Goal: Task Accomplishment & Management: Manage account settings

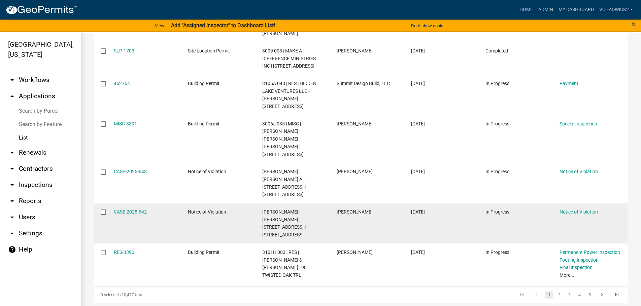
scroll to position [288, 0]
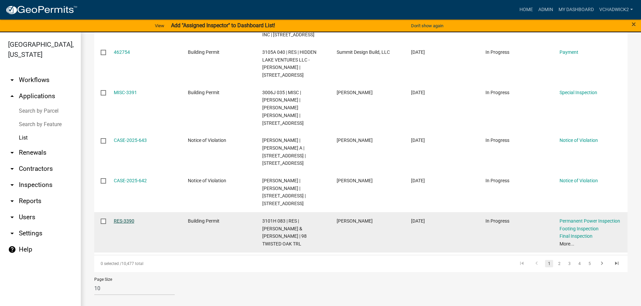
click at [128, 223] on link "RES-3390" at bounding box center [124, 221] width 21 height 5
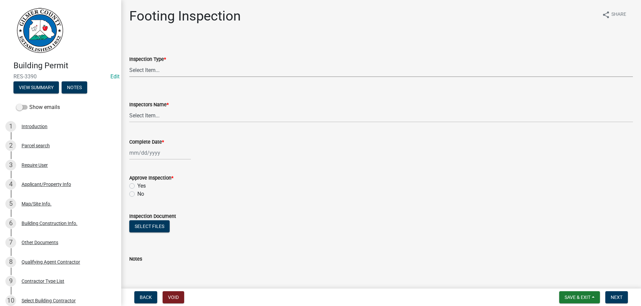
click at [129, 63] on select "Select Item... Footing" at bounding box center [381, 70] width 504 height 14
click at [231, 47] on form "Inspection Type * Select Item... Footing" at bounding box center [381, 62] width 504 height 30
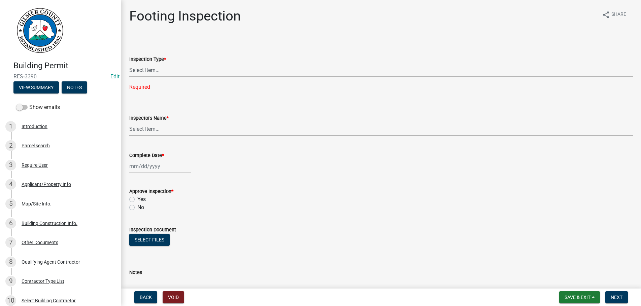
click at [129, 122] on select "Select Item... khenson (Karen Henson) j.bouhl (Joe Bouhl) awlochowski (Art Wloc…" at bounding box center [381, 129] width 504 height 14
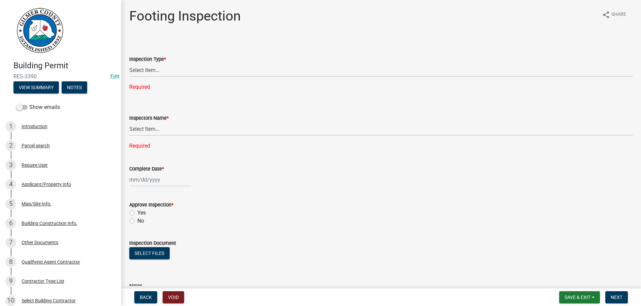
drag, startPoint x: 156, startPoint y: 133, endPoint x: 525, endPoint y: 168, distance: 370.8
click at [347, 107] on form "Inspectors Name * Select Item... khenson (Karen Henson) j.bouhl (Joe Bouhl) awl…" at bounding box center [381, 121] width 504 height 30
click at [574, 297] on span "Save & Exit" at bounding box center [578, 297] width 26 height 5
click at [567, 281] on button "Save & Exit" at bounding box center [573, 280] width 54 height 16
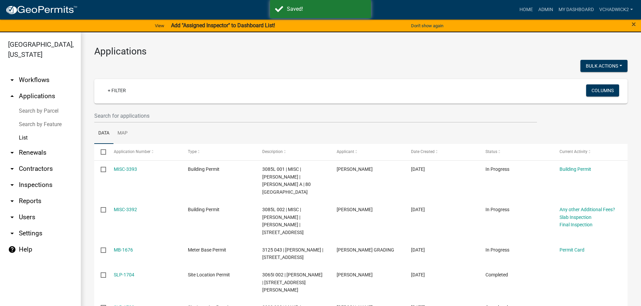
click at [531, 46] on h3 "Applications" at bounding box center [360, 51] width 533 height 11
click at [619, 6] on link "VChadwick2" at bounding box center [616, 9] width 39 height 13
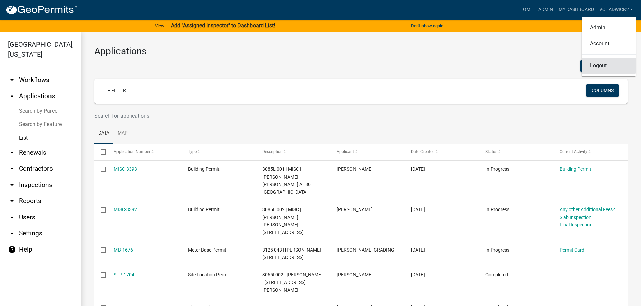
click at [595, 67] on link "Logout" at bounding box center [609, 66] width 54 height 16
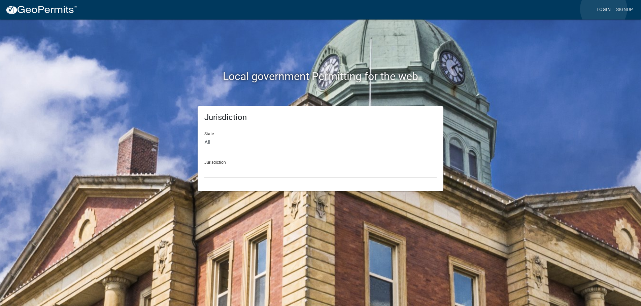
click at [604, 9] on link "Login" at bounding box center [604, 9] width 20 height 13
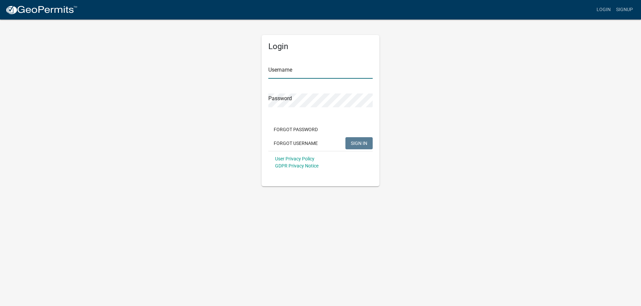
click at [316, 69] on input "Username" at bounding box center [320, 72] width 104 height 14
type input "Engineer / Electrician"
click at [354, 143] on span "SIGN IN" at bounding box center [359, 142] width 17 height 5
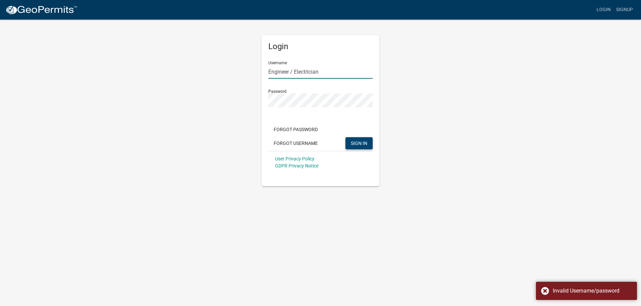
click at [340, 74] on input "Engineer / Electrician" at bounding box center [320, 72] width 104 height 14
click at [335, 69] on input "Engineer / Electrician" at bounding box center [320, 72] width 104 height 14
click at [362, 143] on span "SIGN IN" at bounding box center [359, 142] width 17 height 5
click at [330, 72] on input "Engineer / Electrician" at bounding box center [320, 72] width 104 height 14
drag, startPoint x: 330, startPoint y: 72, endPoint x: 192, endPoint y: 70, distance: 138.1
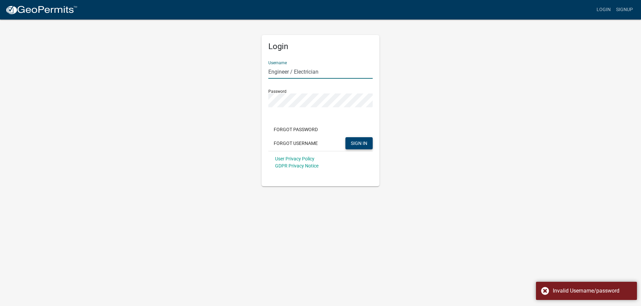
click at [268, 70] on input "Engineer / Electrician" at bounding box center [320, 72] width 104 height 14
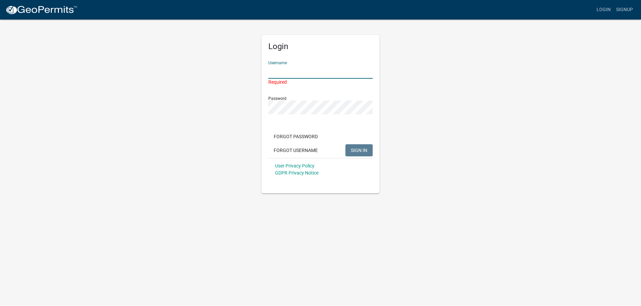
type input "vchadwick"
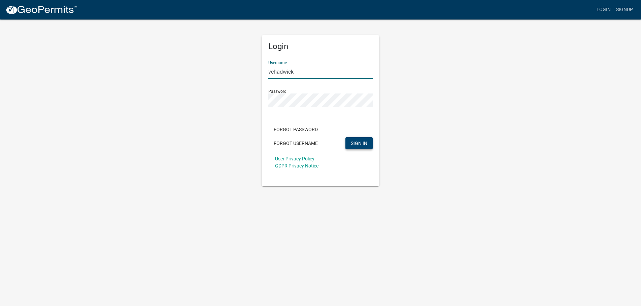
drag, startPoint x: 302, startPoint y: 72, endPoint x: 197, endPoint y: 70, distance: 105.1
click at [268, 70] on input "vchadwick" at bounding box center [320, 72] width 104 height 14
type input "Engineer / Electrician"
click at [346, 137] on button "SIGN IN" at bounding box center [359, 143] width 27 height 12
drag, startPoint x: 332, startPoint y: 72, endPoint x: 218, endPoint y: 68, distance: 114.2
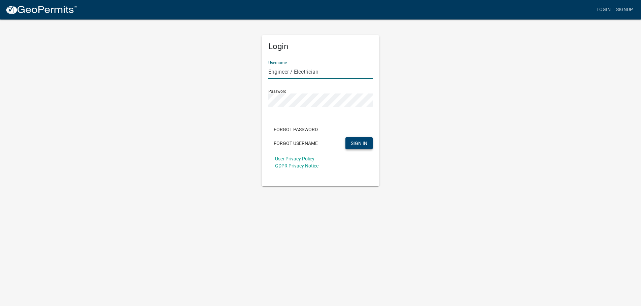
click at [268, 68] on input "Engineer / Electrician" at bounding box center [320, 72] width 104 height 14
type input "engineer letter"
click at [357, 144] on span "SIGN IN" at bounding box center [359, 142] width 17 height 5
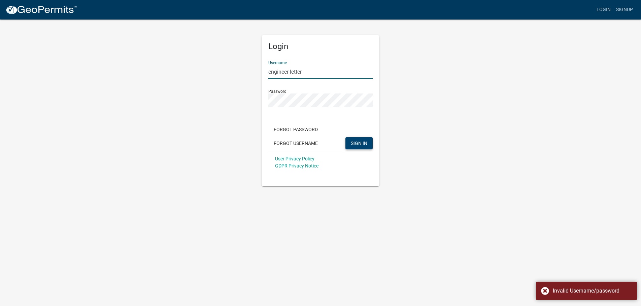
drag, startPoint x: 322, startPoint y: 72, endPoint x: 173, endPoint y: 71, distance: 149.2
click at [268, 71] on input "engineer letter" at bounding box center [320, 72] width 104 height 14
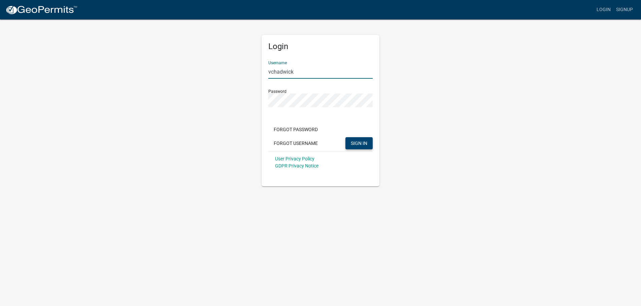
type input "vchadwick"
click at [366, 142] on button "SIGN IN" at bounding box center [359, 143] width 27 height 12
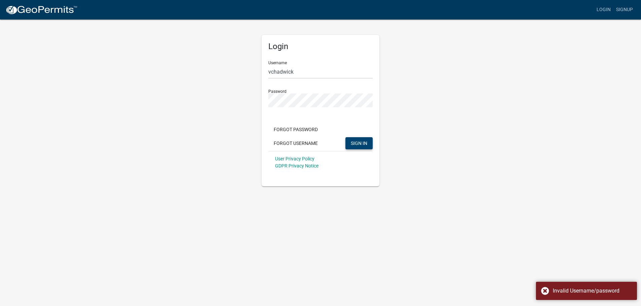
click at [348, 144] on button "SIGN IN" at bounding box center [359, 143] width 27 height 12
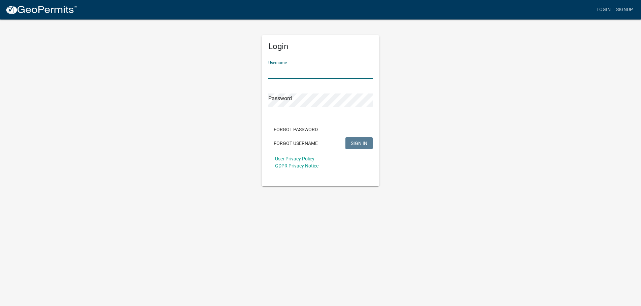
click at [295, 67] on input "Username" at bounding box center [320, 72] width 104 height 14
type input "Engineer / Electrician"
click at [357, 144] on span "SIGN IN" at bounding box center [359, 142] width 17 height 5
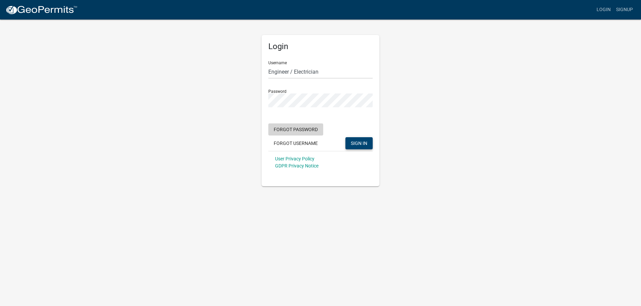
click at [294, 127] on button "Forgot Password" at bounding box center [295, 130] width 55 height 12
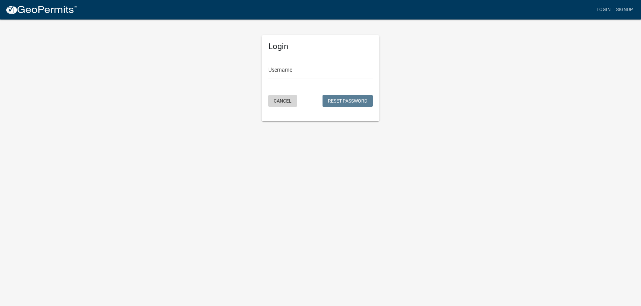
click at [277, 101] on button "Cancel" at bounding box center [282, 101] width 29 height 12
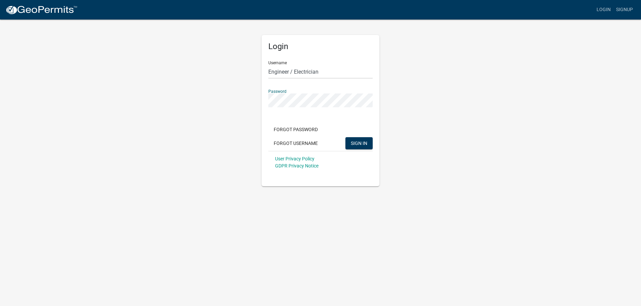
click at [346, 137] on button "SIGN IN" at bounding box center [359, 143] width 27 height 12
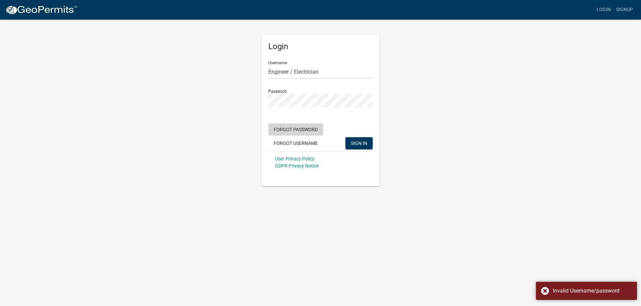
click at [302, 129] on button "Forgot Password" at bounding box center [295, 130] width 55 height 12
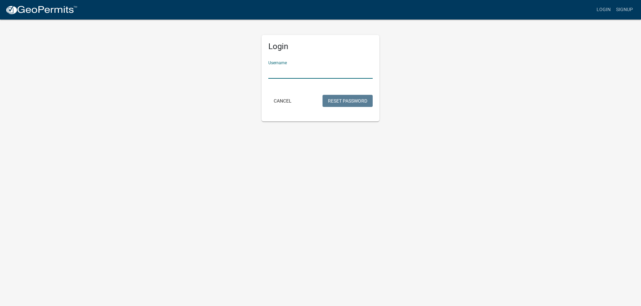
click at [311, 71] on input "Username" at bounding box center [320, 72] width 104 height 14
type input "Engineer / Electrician"
click at [347, 99] on button "Reset Password" at bounding box center [348, 101] width 50 height 12
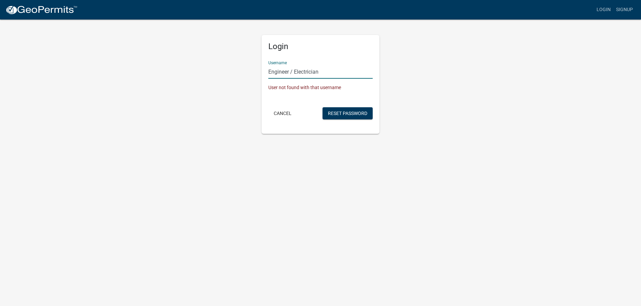
click at [334, 72] on input "Engineer / Electrician" at bounding box center [320, 72] width 104 height 14
click at [283, 111] on button "Cancel" at bounding box center [282, 113] width 29 height 12
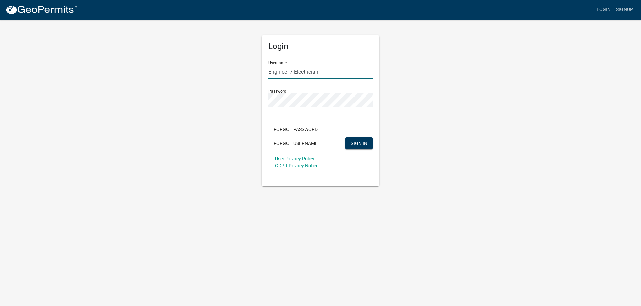
click at [320, 72] on input "Engineer / Electrician" at bounding box center [320, 72] width 104 height 14
type input "E"
type input "vchadwick"
click at [359, 145] on span "SIGN IN" at bounding box center [359, 142] width 17 height 5
click at [346, 137] on button "SIGN IN" at bounding box center [359, 143] width 27 height 12
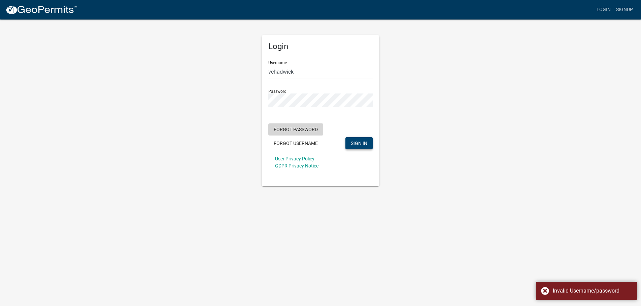
click at [305, 129] on button "Forgot Password" at bounding box center [295, 130] width 55 height 12
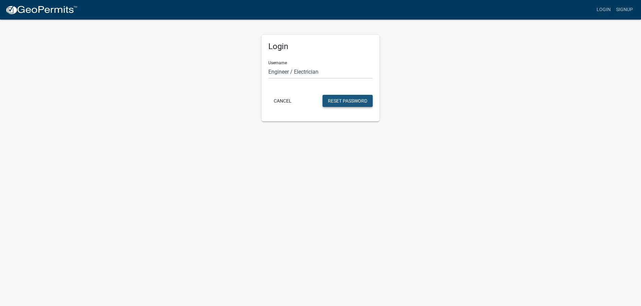
click at [331, 99] on button "Reset Password" at bounding box center [348, 101] width 50 height 12
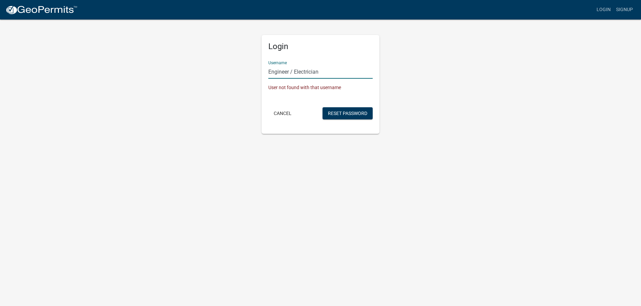
click at [329, 73] on input "Engineer / Electrician" at bounding box center [320, 72] width 104 height 14
type input "E"
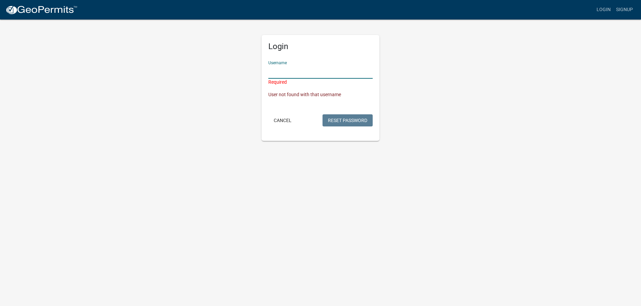
click at [285, 72] on input "Username" at bounding box center [320, 72] width 104 height 14
click at [284, 73] on input "Username" at bounding box center [320, 72] width 104 height 14
click at [292, 72] on input "Username" at bounding box center [320, 72] width 104 height 14
click at [283, 122] on button "Cancel" at bounding box center [282, 121] width 29 height 12
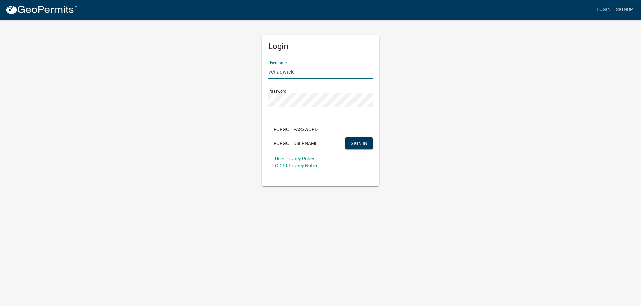
click at [303, 74] on input "vchadwick" at bounding box center [320, 72] width 104 height 14
click at [290, 131] on button "Forgot Password" at bounding box center [295, 130] width 55 height 12
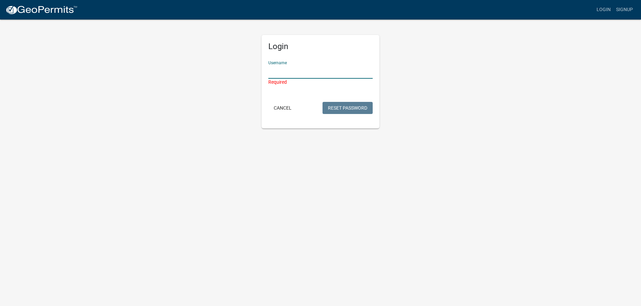
click at [294, 73] on input "Username" at bounding box center [320, 72] width 104 height 14
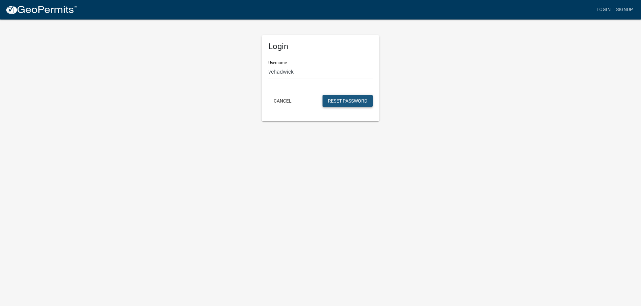
click at [333, 99] on button "Reset Password" at bounding box center [348, 101] width 50 height 12
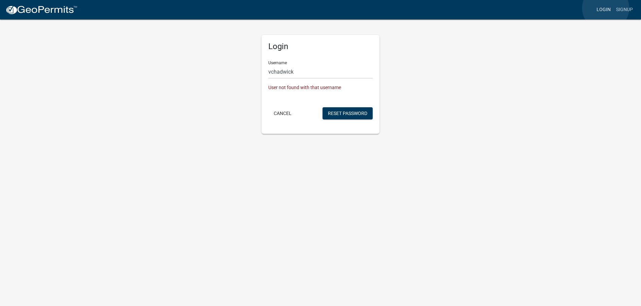
click at [606, 8] on link "Login" at bounding box center [604, 9] width 20 height 13
click at [312, 72] on input "vchadwick" at bounding box center [320, 72] width 104 height 14
type input "v"
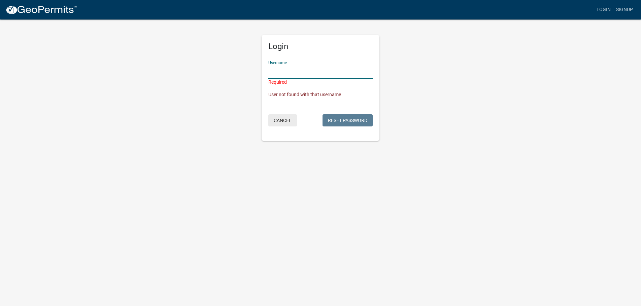
click at [283, 120] on button "Cancel" at bounding box center [282, 121] width 29 height 12
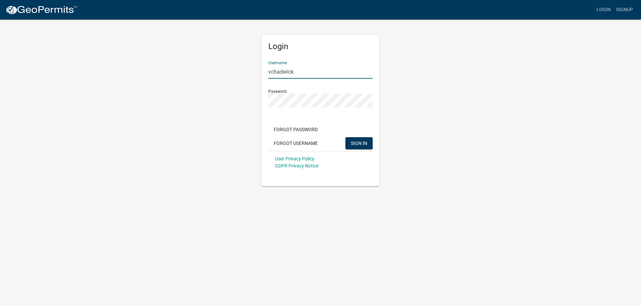
drag, startPoint x: 298, startPoint y: 73, endPoint x: 146, endPoint y: 69, distance: 151.6
click at [268, 69] on input "vchadwick" at bounding box center [320, 72] width 104 height 14
click at [356, 140] on button "SIGN IN" at bounding box center [359, 143] width 27 height 12
click at [286, 72] on input "Username" at bounding box center [320, 72] width 104 height 14
type input "Engineer / Electrician"
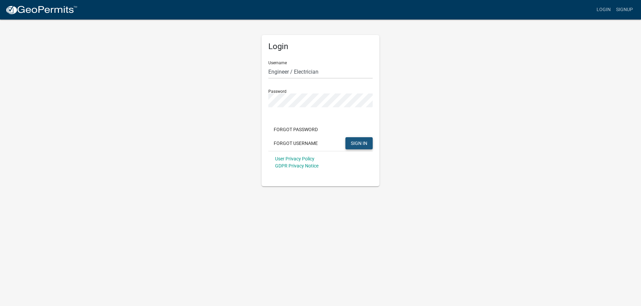
click at [356, 142] on span "SIGN IN" at bounding box center [359, 142] width 17 height 5
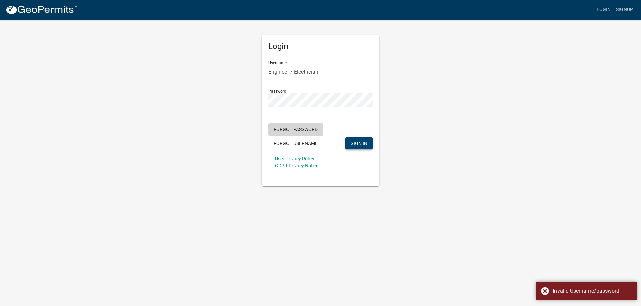
click at [296, 128] on button "Forgot Password" at bounding box center [295, 130] width 55 height 12
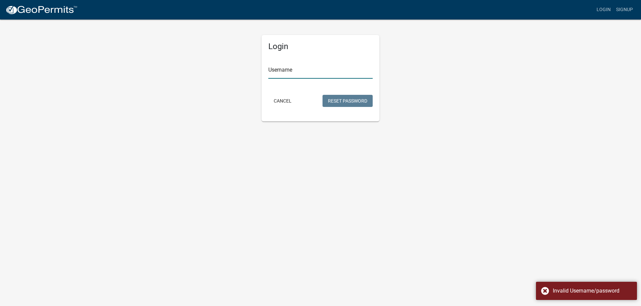
click at [287, 69] on input "Username" at bounding box center [320, 72] width 104 height 14
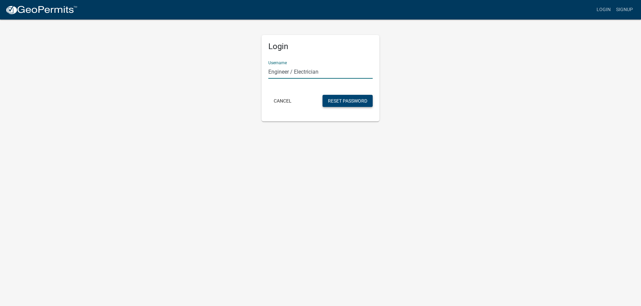
type input "Engineer / Electrician"
click at [342, 101] on button "Reset Password" at bounding box center [348, 101] width 50 height 12
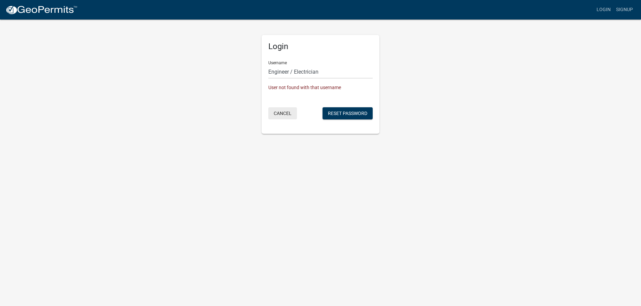
click at [279, 112] on button "Cancel" at bounding box center [282, 113] width 29 height 12
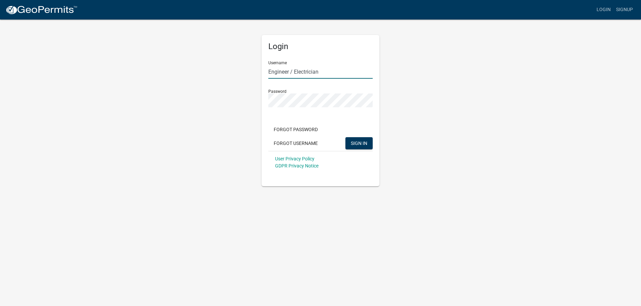
click at [333, 69] on input "Engineer / Electrician" at bounding box center [320, 72] width 104 height 14
click at [329, 69] on input "Engineer / Electrician" at bounding box center [320, 72] width 104 height 14
type input "vchadwick"
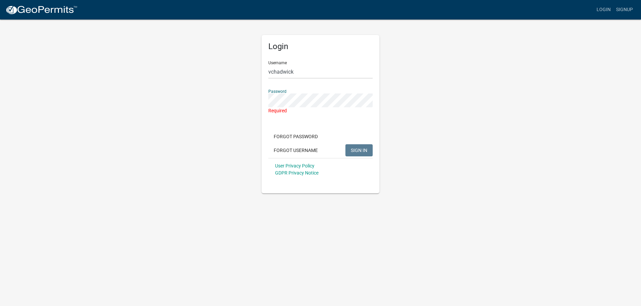
click at [429, 92] on div "Login Username vchadwick Password Required Forgot Password Forgot Username SIGN…" at bounding box center [321, 106] width 384 height 175
click at [301, 137] on button "Forgot Password" at bounding box center [295, 137] width 55 height 12
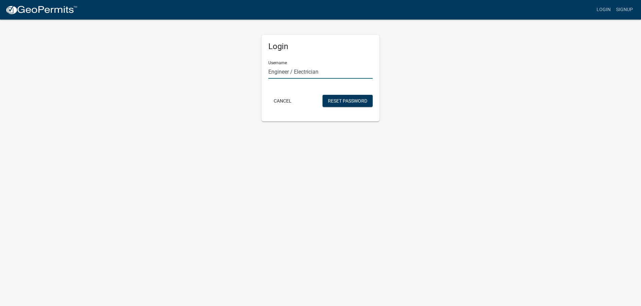
click at [328, 70] on input "Engineer / Electrician" at bounding box center [320, 72] width 104 height 14
drag, startPoint x: 328, startPoint y: 70, endPoint x: 215, endPoint y: 62, distance: 113.4
click at [268, 65] on input "Engineer / Electrician" at bounding box center [320, 72] width 104 height 14
type input "v"
click at [323, 95] on button "Reset Password" at bounding box center [348, 101] width 50 height 12
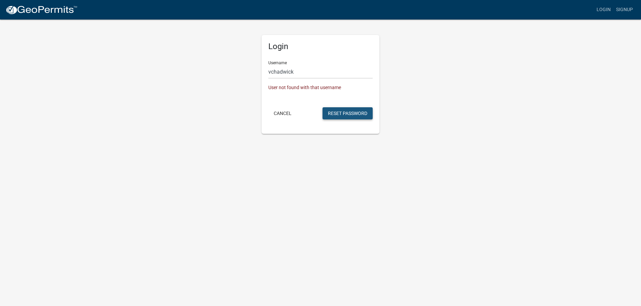
click at [349, 116] on button "Reset Password" at bounding box center [348, 113] width 50 height 12
click at [609, 8] on link "Login" at bounding box center [604, 9] width 20 height 13
click at [604, 8] on link "Login" at bounding box center [604, 9] width 20 height 13
click at [315, 72] on input "vchadwick" at bounding box center [320, 72] width 104 height 14
type input "VChadwick2"
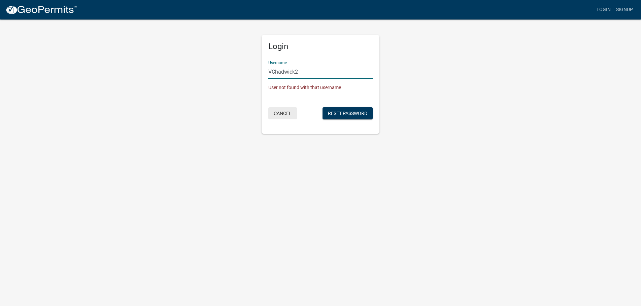
click at [287, 114] on button "Cancel" at bounding box center [282, 113] width 29 height 12
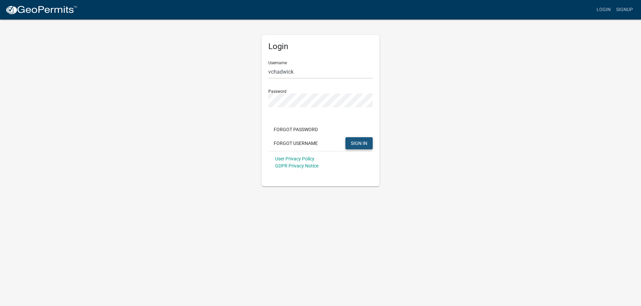
click at [358, 144] on span "SIGN IN" at bounding box center [359, 142] width 17 height 5
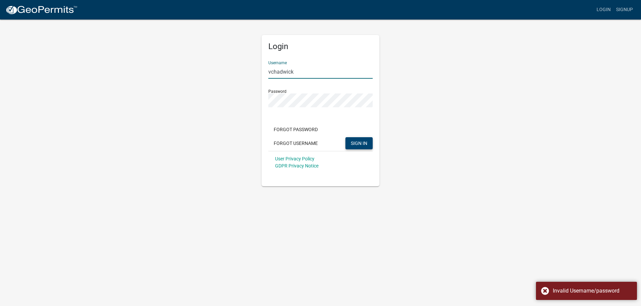
click at [311, 71] on input "vchadwick" at bounding box center [320, 72] width 104 height 14
type input "VChadwick2"
click at [356, 143] on span "SIGN IN" at bounding box center [359, 142] width 17 height 5
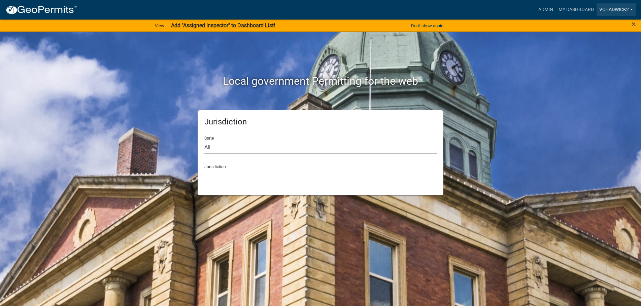
click at [605, 6] on link "VChadwick2" at bounding box center [616, 9] width 39 height 13
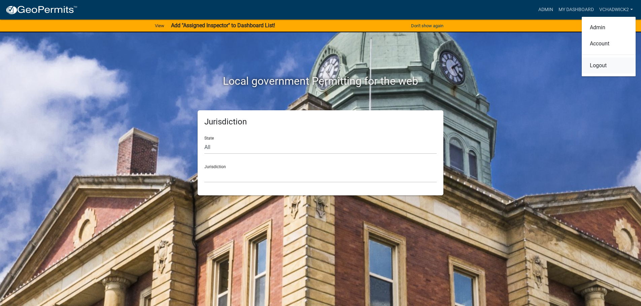
click at [597, 68] on link "Logout" at bounding box center [609, 66] width 54 height 16
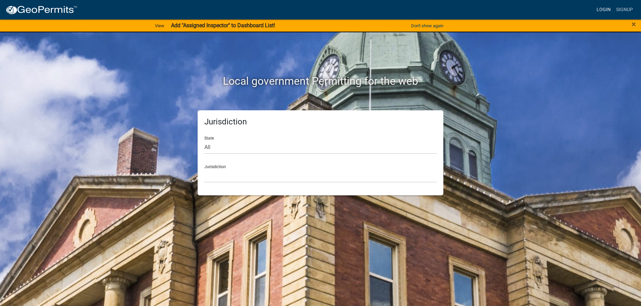
click at [600, 7] on link "Login" at bounding box center [604, 9] width 20 height 13
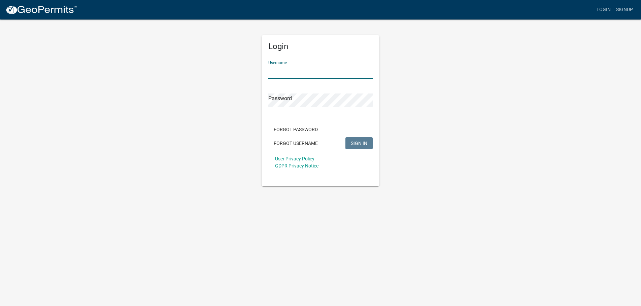
click at [295, 71] on input "Username" at bounding box center [320, 72] width 104 height 14
type input "vchadwick"
click at [359, 141] on span "SIGN IN" at bounding box center [359, 142] width 17 height 5
click at [346, 137] on button "SIGN IN" at bounding box center [359, 143] width 27 height 12
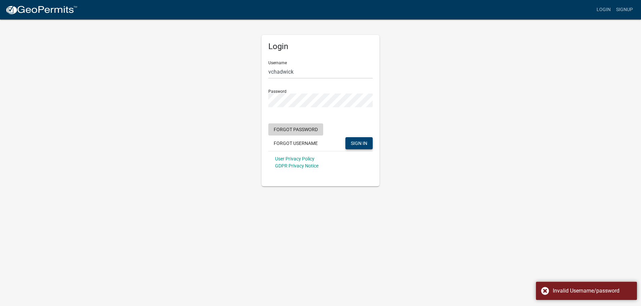
click at [293, 128] on button "Forgot Password" at bounding box center [295, 130] width 55 height 12
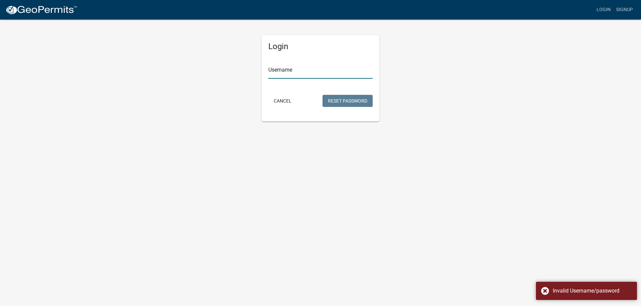
click at [302, 72] on input "Username" at bounding box center [320, 72] width 104 height 14
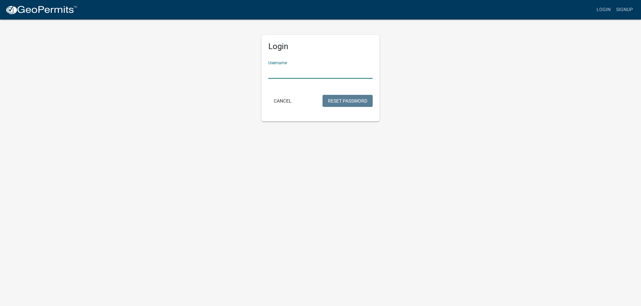
click at [302, 72] on input "Username" at bounding box center [320, 72] width 104 height 14
click at [345, 99] on button "Reset Password" at bounding box center [348, 101] width 50 height 12
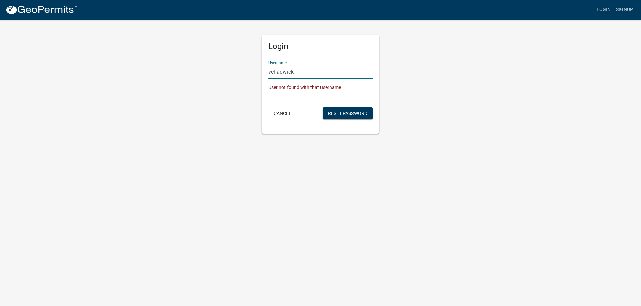
drag, startPoint x: 300, startPoint y: 72, endPoint x: 225, endPoint y: 69, distance: 75.2
click at [268, 69] on input "vchadwick" at bounding box center [320, 72] width 104 height 14
type input "e"
type input "electrician/engineer"
click at [323, 107] on button "Reset Password" at bounding box center [348, 113] width 50 height 12
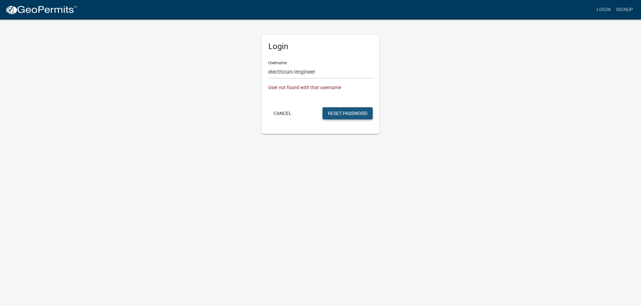
click at [337, 114] on button "Reset Password" at bounding box center [348, 113] width 50 height 12
click at [605, 8] on link "Login" at bounding box center [604, 9] width 20 height 13
drag, startPoint x: 331, startPoint y: 74, endPoint x: 116, endPoint y: 62, distance: 215.9
click at [268, 65] on input "electrician/engineer" at bounding box center [320, 72] width 104 height 14
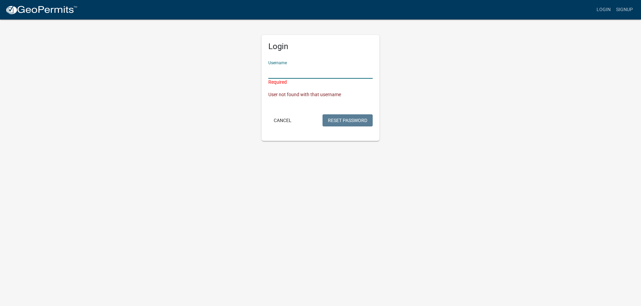
click at [291, 75] on input "Username" at bounding box center [320, 72] width 104 height 14
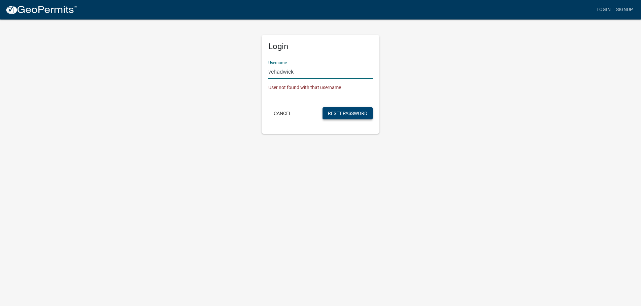
click at [346, 112] on button "Reset Password" at bounding box center [348, 113] width 50 height 12
click at [304, 70] on input "vchadwick" at bounding box center [320, 72] width 104 height 14
click at [323, 107] on button "Reset Password" at bounding box center [348, 113] width 50 height 12
click at [347, 112] on button "Reset Password" at bounding box center [348, 113] width 50 height 12
click at [311, 74] on input "vikkichadwick" at bounding box center [320, 72] width 104 height 14
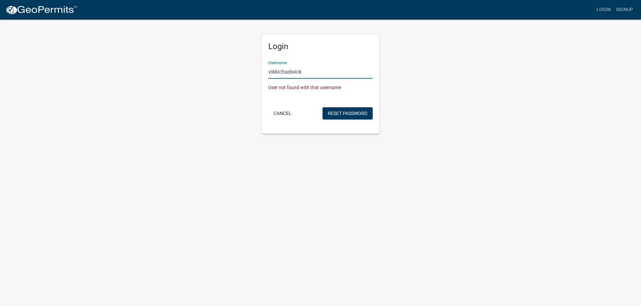
drag, startPoint x: 311, startPoint y: 72, endPoint x: 189, endPoint y: 68, distance: 121.3
click at [268, 68] on input "vikkichadwick" at bounding box center [320, 72] width 104 height 14
type input "Vchadwick"
click at [291, 99] on form "Username Vchadwick User not found with that username Cancel Reset Password" at bounding box center [320, 89] width 104 height 66
click at [337, 111] on button "Reset Password" at bounding box center [348, 113] width 50 height 12
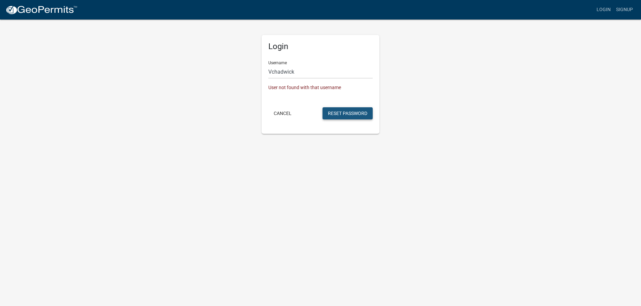
click at [363, 114] on button "Reset Password" at bounding box center [348, 113] width 50 height 12
click at [360, 113] on button "Reset Password" at bounding box center [348, 113] width 50 height 12
click at [281, 110] on button "Cancel" at bounding box center [282, 113] width 29 height 12
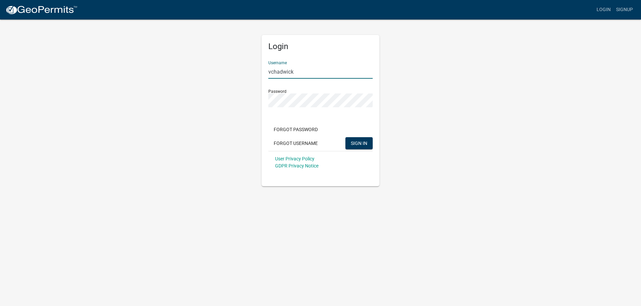
click at [301, 72] on input "vchadwick" at bounding box center [320, 72] width 104 height 14
click at [346, 137] on button "SIGN IN" at bounding box center [359, 143] width 27 height 12
click at [329, 74] on input "vchadwick" at bounding box center [320, 72] width 104 height 14
type input "VChadwick2"
click at [363, 143] on span "SIGN IN" at bounding box center [359, 142] width 17 height 5
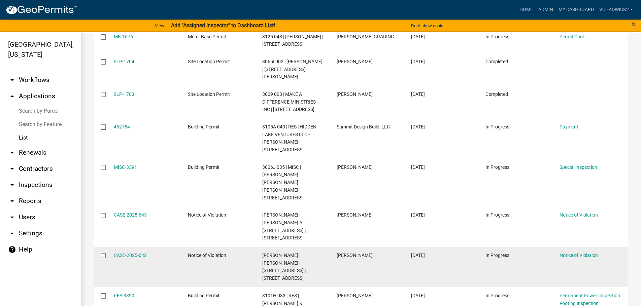
scroll to position [230, 0]
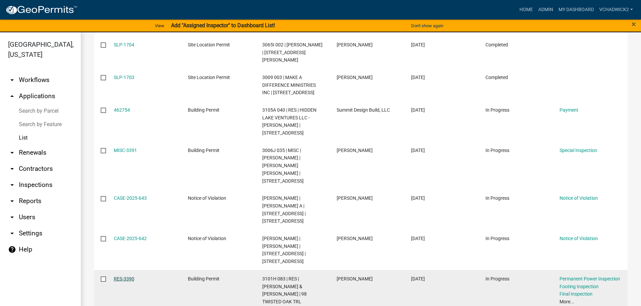
click at [121, 279] on link "RES-3390" at bounding box center [124, 279] width 21 height 5
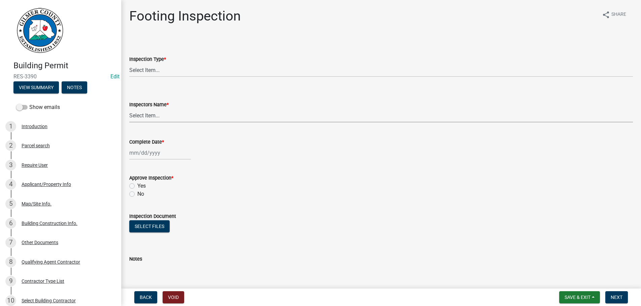
click at [129, 109] on select "Select Item... khenson (Karen Henson) j.bouhl (Joe Bouhl) awlochowski (Art Wloc…" at bounding box center [381, 116] width 504 height 14
click at [331, 59] on div "Inspection Type *" at bounding box center [381, 59] width 504 height 8
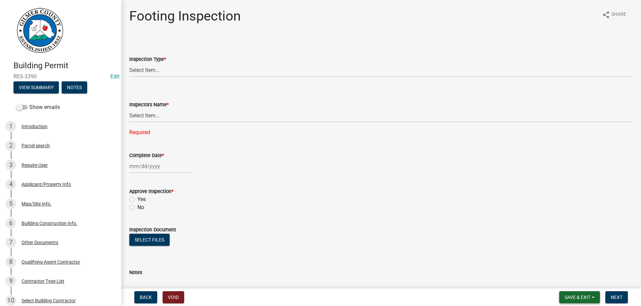
click at [587, 298] on span "Save & Exit" at bounding box center [578, 297] width 26 height 5
click at [571, 279] on button "Save & Exit" at bounding box center [573, 280] width 54 height 16
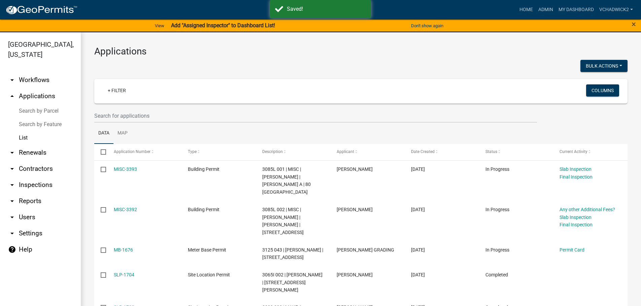
click at [28, 217] on link "arrow_drop_down Users" at bounding box center [40, 217] width 81 height 16
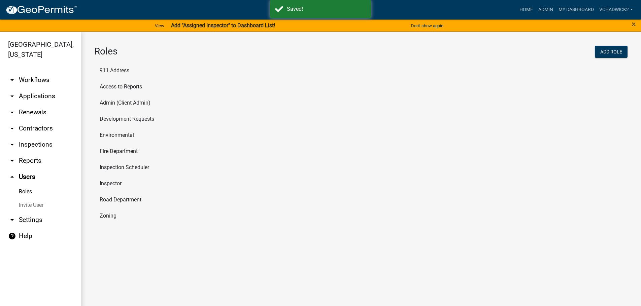
click at [103, 181] on li "Inspector" at bounding box center [360, 184] width 533 height 16
select select "8: light-yellow"
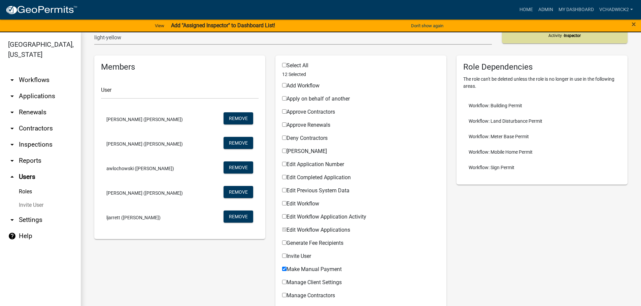
scroll to position [77, 0]
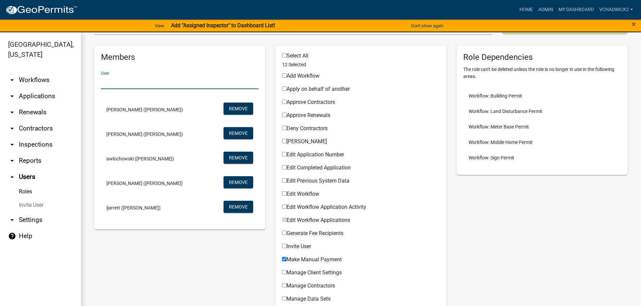
click at [132, 86] on input "text" at bounding box center [180, 82] width 158 height 14
type input "vchadwick"
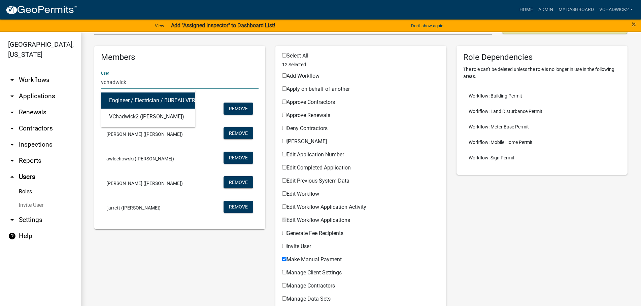
click at [156, 98] on button "Engineer / Electrician / BUREAU VERITAS (Engineer / Electrician / BUREAU VERITA…" at bounding box center [148, 101] width 94 height 16
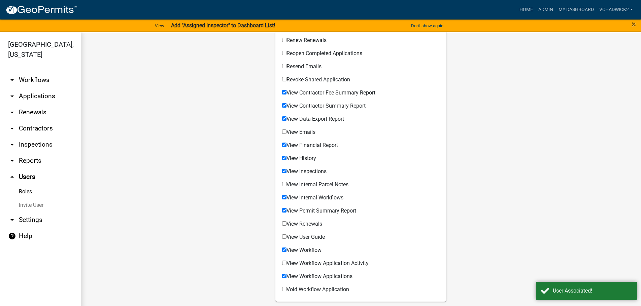
scroll to position [480, 0]
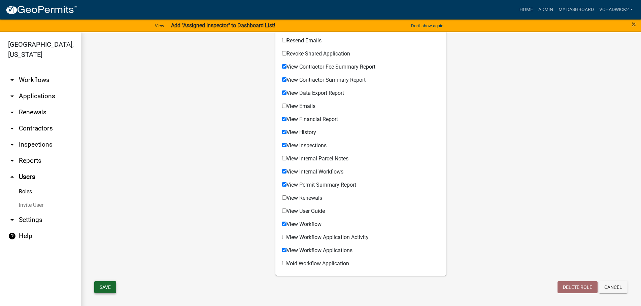
click at [107, 287] on button "Save" at bounding box center [105, 288] width 22 height 12
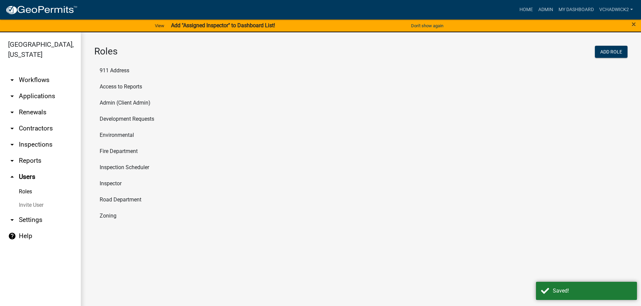
click at [115, 183] on li "Inspector" at bounding box center [360, 184] width 533 height 16
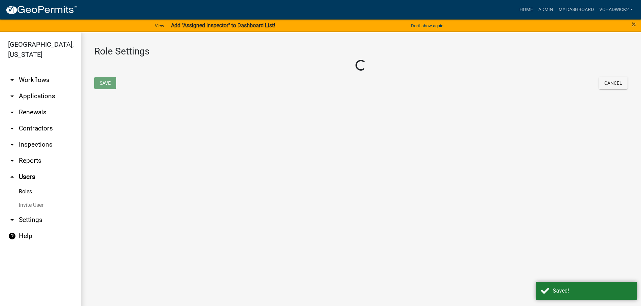
select select "8: light-yellow"
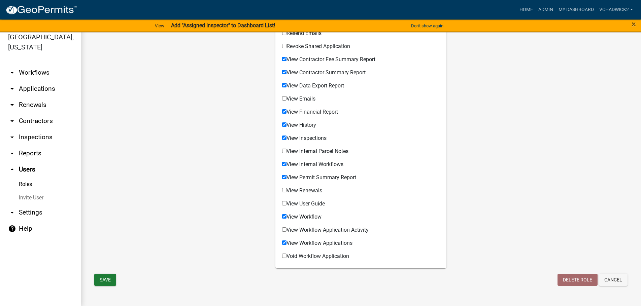
scroll to position [8, 0]
click at [107, 279] on button "Save" at bounding box center [105, 279] width 22 height 12
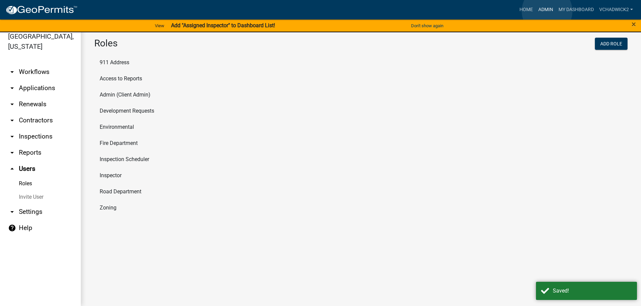
click at [547, 11] on link "Admin" at bounding box center [546, 9] width 20 height 13
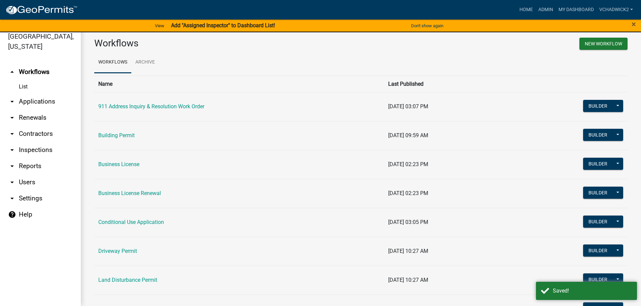
click at [25, 101] on link "arrow_drop_down Applications" at bounding box center [40, 102] width 81 height 16
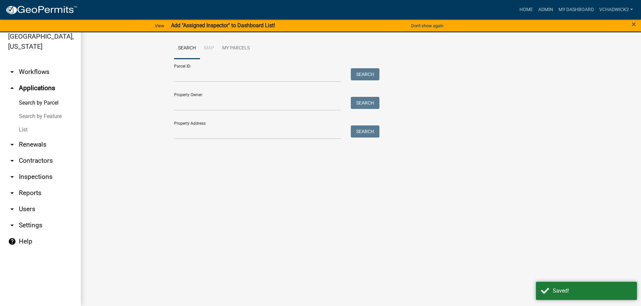
click at [23, 130] on link "List" at bounding box center [40, 129] width 81 height 13
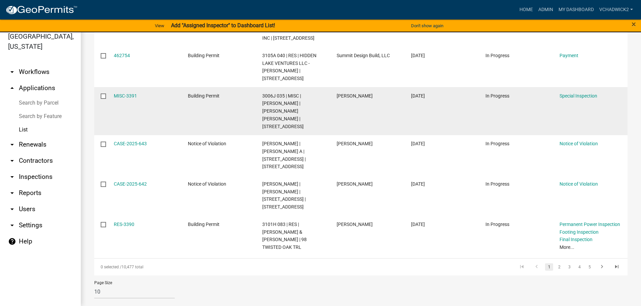
scroll to position [288, 0]
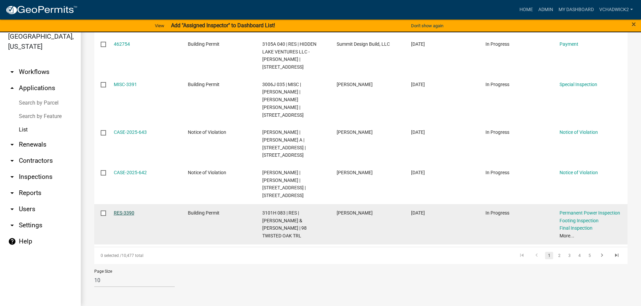
click at [120, 211] on link "RES-3390" at bounding box center [124, 213] width 21 height 5
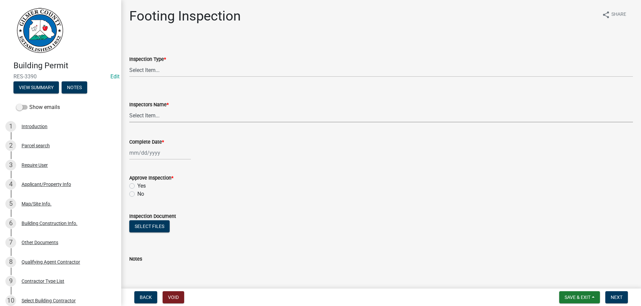
click at [129, 109] on select "Select Item... khenson (Karen Henson) j.bouhl (Joe Bouhl) Engineer / Electricia…" at bounding box center [381, 116] width 504 height 14
click at [448, 43] on div "Inspection Type * Select Item... Footing" at bounding box center [381, 57] width 504 height 39
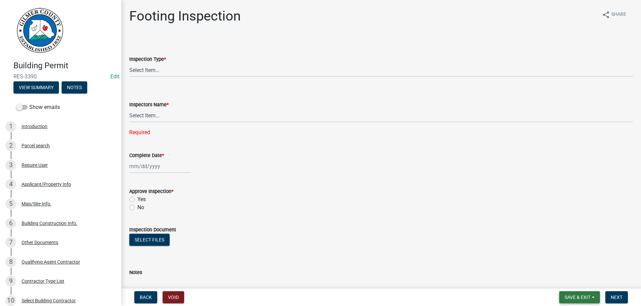
click at [578, 295] on span "Save & Exit" at bounding box center [578, 297] width 26 height 5
click at [565, 280] on button "Save & Exit" at bounding box center [573, 280] width 54 height 16
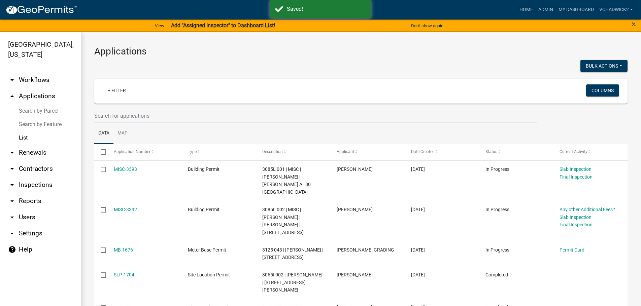
click at [24, 218] on link "arrow_drop_down Users" at bounding box center [40, 217] width 81 height 16
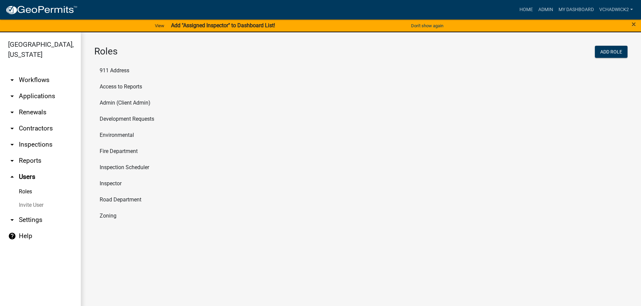
click at [108, 183] on li "Inspector" at bounding box center [360, 184] width 533 height 16
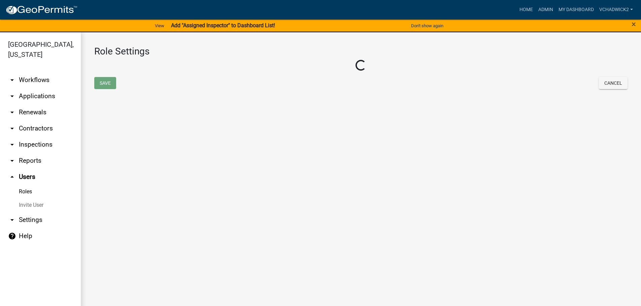
select select "8: light-yellow"
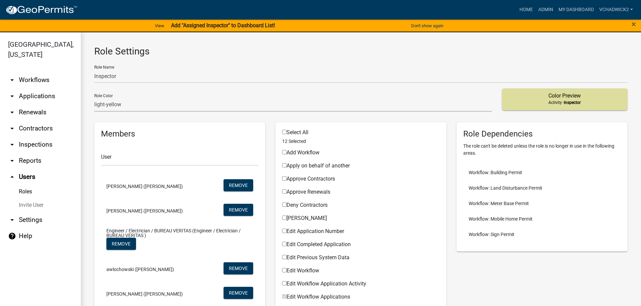
click at [27, 192] on link "Roles" at bounding box center [40, 191] width 81 height 13
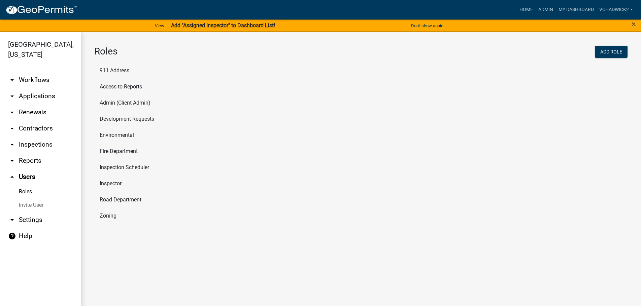
click at [110, 184] on li "Inspector" at bounding box center [360, 184] width 533 height 16
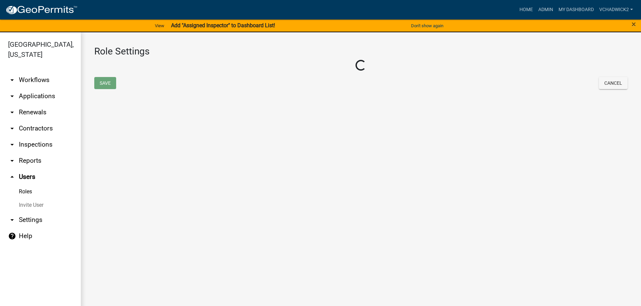
select select "8: light-yellow"
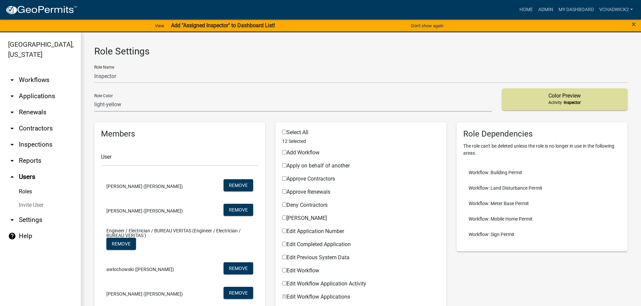
click at [18, 220] on link "arrow_drop_down Settings" at bounding box center [40, 220] width 81 height 16
select select "GA"
select select "Eastern Standard Time"
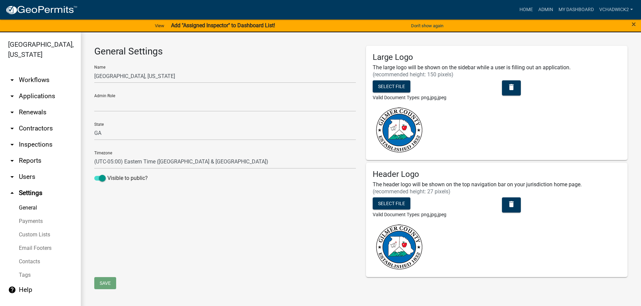
click at [24, 259] on link "Contacts" at bounding box center [40, 261] width 81 height 13
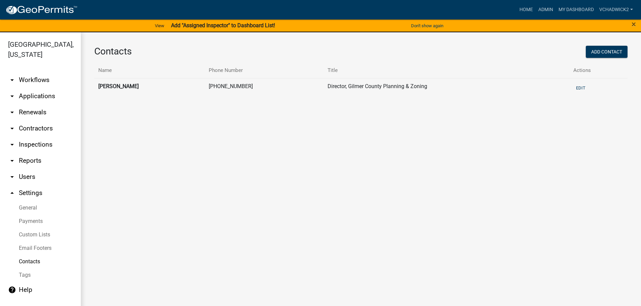
click at [25, 236] on link "Custom Lists" at bounding box center [40, 234] width 81 height 13
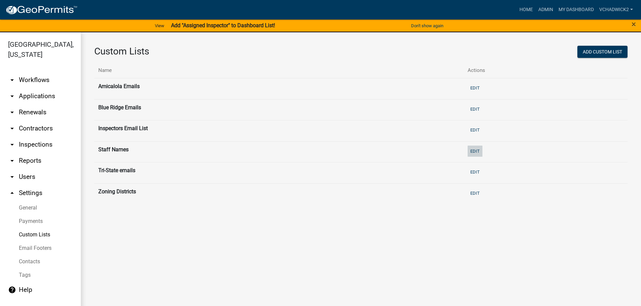
click at [483, 150] on button "Edit" at bounding box center [475, 151] width 15 height 11
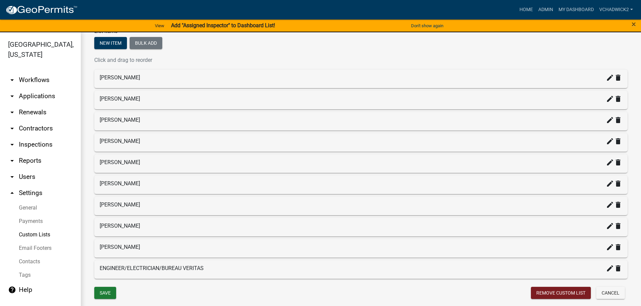
scroll to position [115, 0]
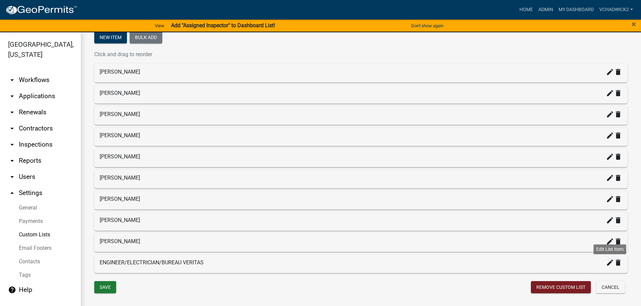
click at [609, 262] on icon "create" at bounding box center [610, 263] width 8 height 8
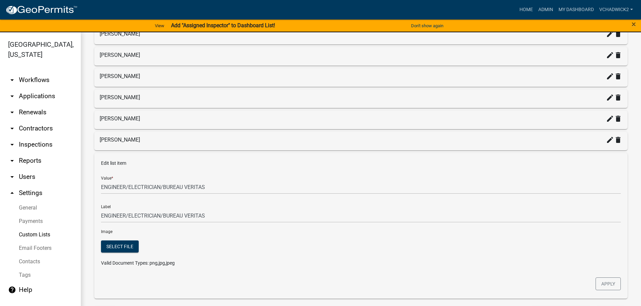
scroll to position [230, 0]
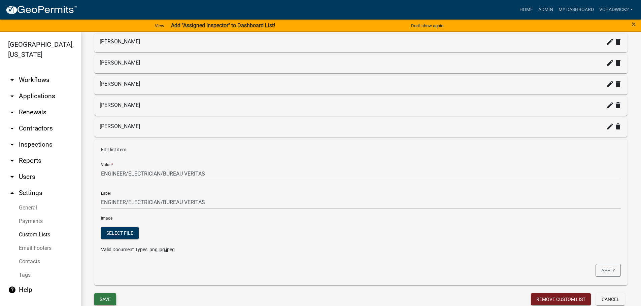
click at [104, 296] on button "Save" at bounding box center [105, 300] width 22 height 12
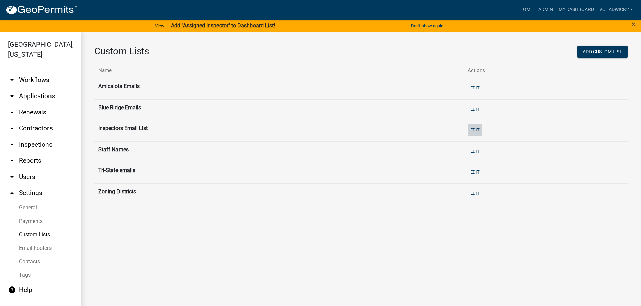
click at [482, 129] on button "Edit" at bounding box center [475, 130] width 15 height 11
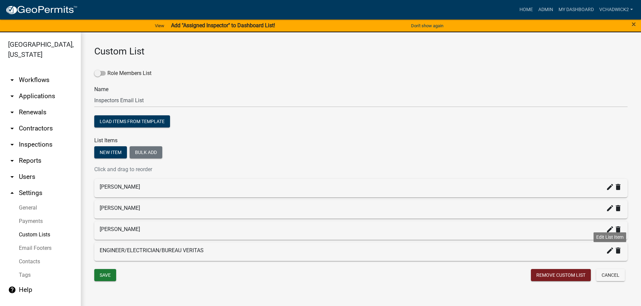
click at [611, 250] on icon "create" at bounding box center [610, 251] width 8 height 8
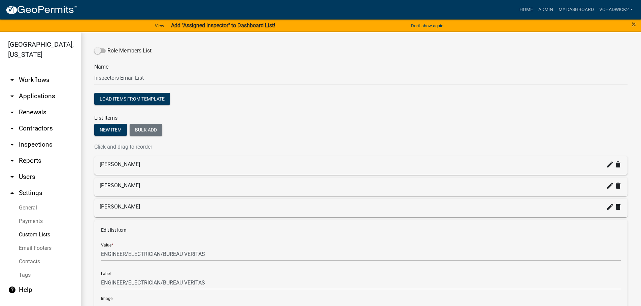
scroll to position [123, 0]
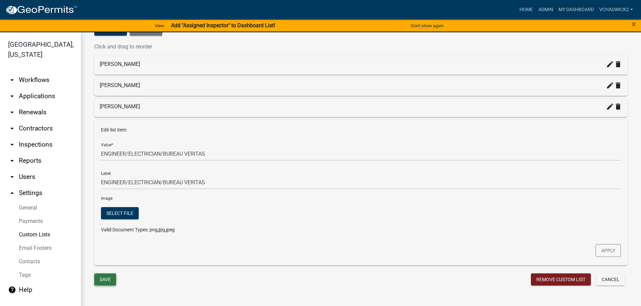
click at [108, 280] on button "Save" at bounding box center [105, 280] width 22 height 12
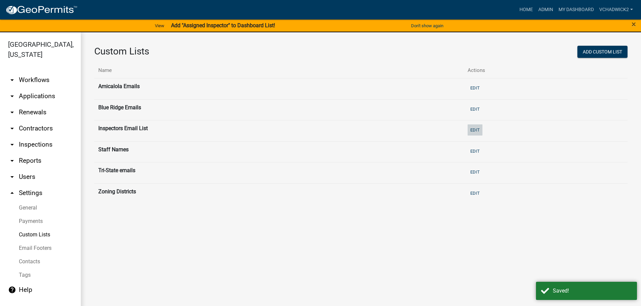
click at [483, 130] on button "Edit" at bounding box center [475, 130] width 15 height 11
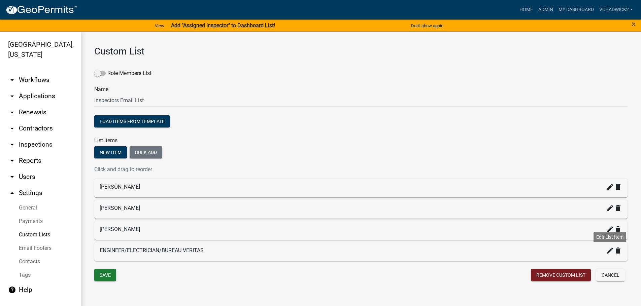
click at [611, 253] on icon "create" at bounding box center [610, 251] width 8 height 8
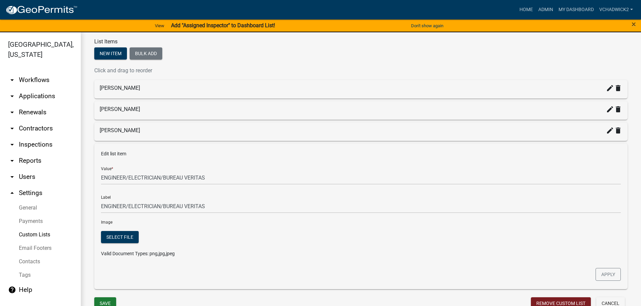
scroll to position [115, 0]
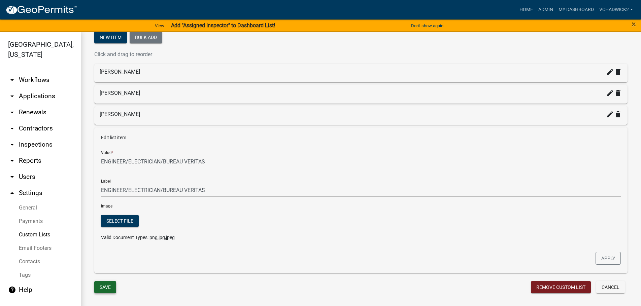
click at [101, 290] on button "Save" at bounding box center [105, 288] width 22 height 12
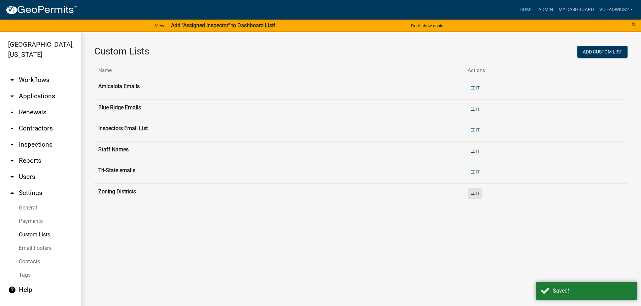
click at [481, 194] on button "Edit" at bounding box center [475, 193] width 15 height 11
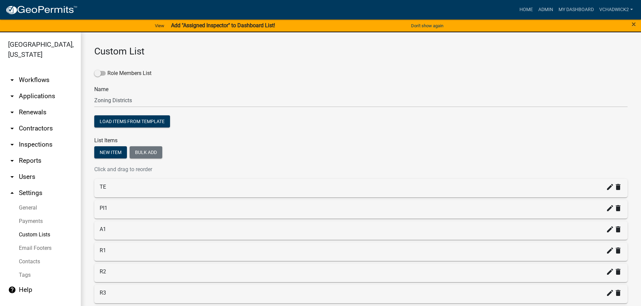
click at [37, 234] on link "Custom Lists" at bounding box center [40, 234] width 81 height 13
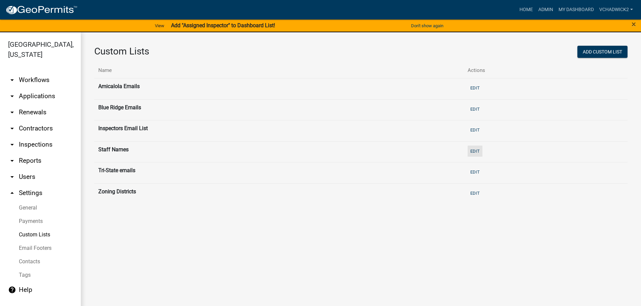
click at [481, 151] on button "Edit" at bounding box center [475, 151] width 15 height 11
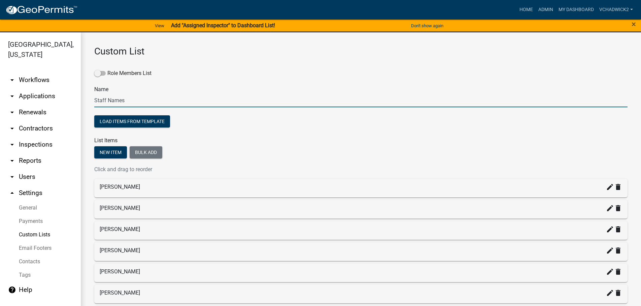
click at [176, 98] on input "Staff Names" at bounding box center [360, 101] width 533 height 14
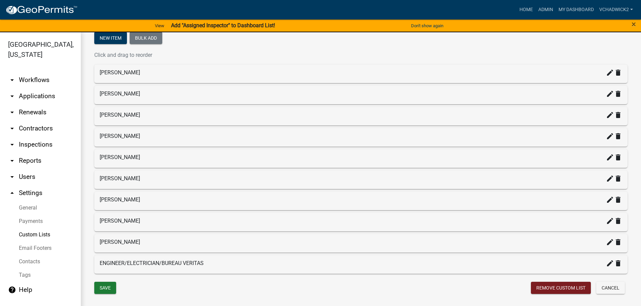
scroll to position [115, 0]
click at [196, 262] on div "ENGINEER/ELECTRICIAN/BUREAU VERITAS create delete" at bounding box center [361, 263] width 523 height 8
click at [607, 262] on icon "create" at bounding box center [610, 263] width 8 height 8
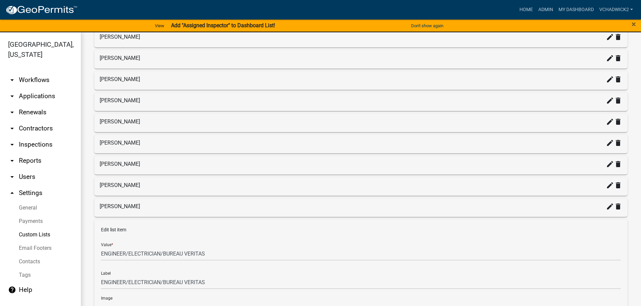
scroll to position [192, 0]
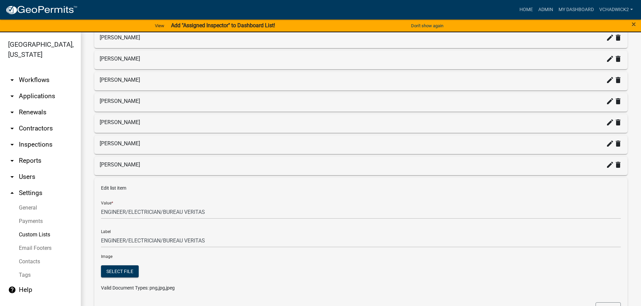
click at [22, 276] on link "Tags" at bounding box center [40, 275] width 81 height 13
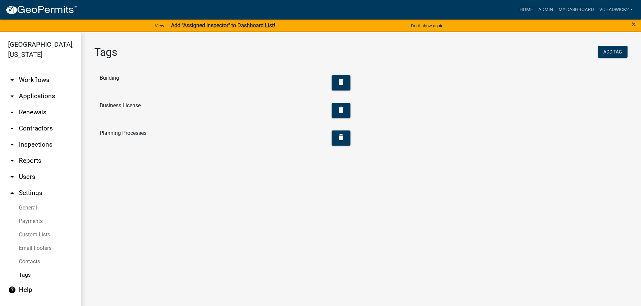
click at [26, 174] on link "arrow_drop_down Users" at bounding box center [40, 177] width 81 height 16
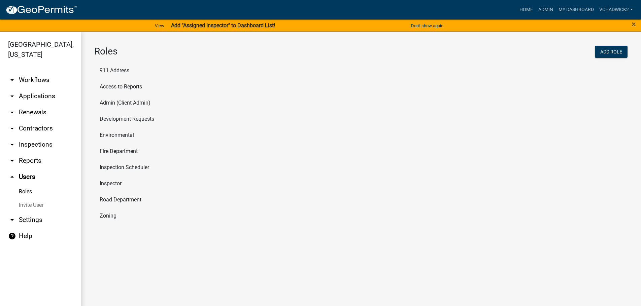
click at [110, 184] on li "Inspector" at bounding box center [360, 184] width 533 height 16
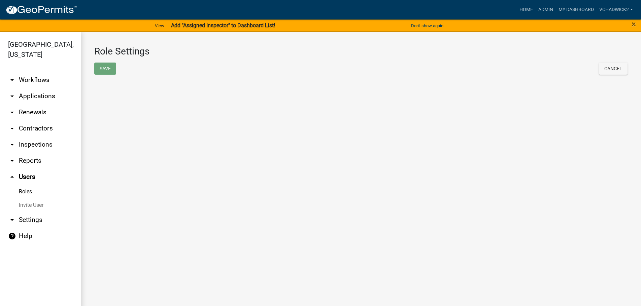
select select "8: light-yellow"
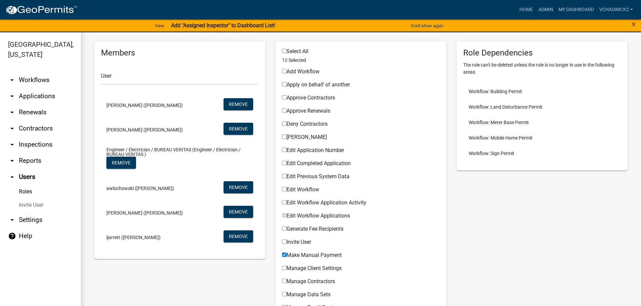
scroll to position [154, 0]
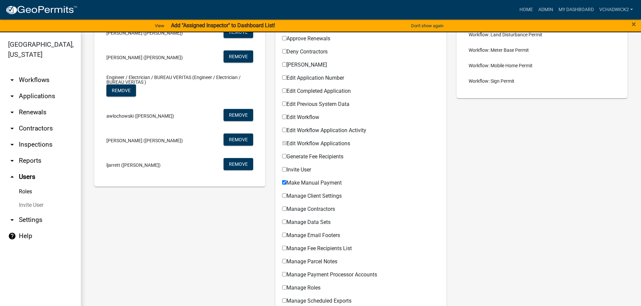
click at [26, 191] on link "Roles" at bounding box center [40, 191] width 81 height 13
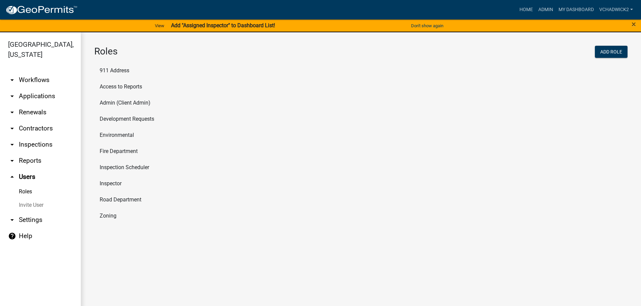
click at [112, 183] on li "Inspector" at bounding box center [360, 184] width 533 height 16
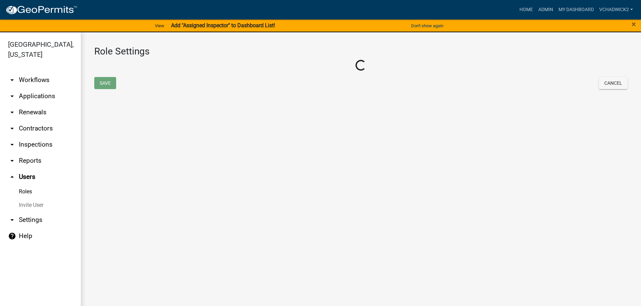
select select "8: light-yellow"
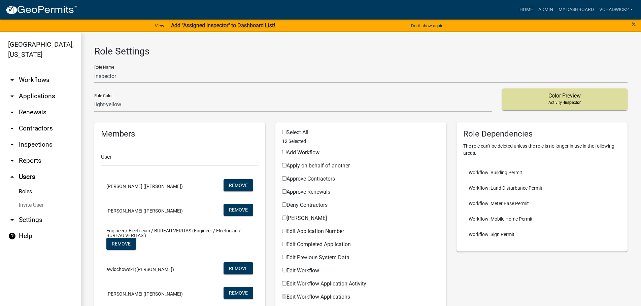
click at [173, 229] on span "Engineer / Electrician / BUREAU VERITAS (Engineer / Electrician / BUREAU VERITA…" at bounding box center [179, 233] width 147 height 9
click at [608, 8] on link "VChadwick2" at bounding box center [616, 9] width 39 height 13
click at [601, 67] on link "Logout" at bounding box center [609, 66] width 54 height 16
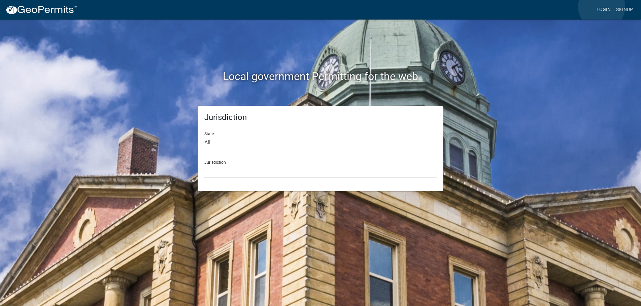
click at [602, 7] on link "Login" at bounding box center [604, 9] width 20 height 13
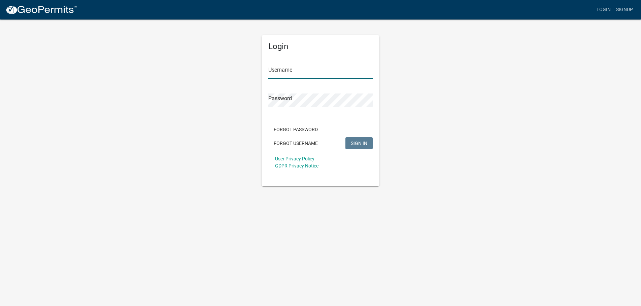
click at [312, 73] on input "Username" at bounding box center [320, 72] width 104 height 14
type input "vchadwick"
click at [364, 145] on span "SIGN IN" at bounding box center [359, 142] width 17 height 5
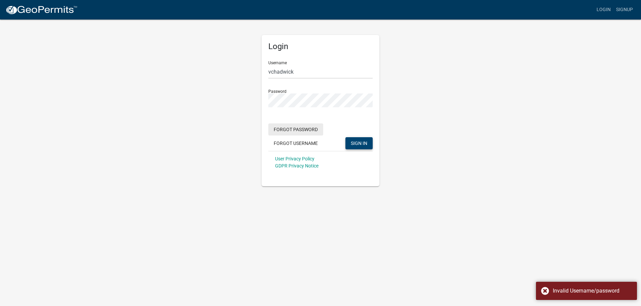
click at [299, 128] on button "Forgot Password" at bounding box center [295, 130] width 55 height 12
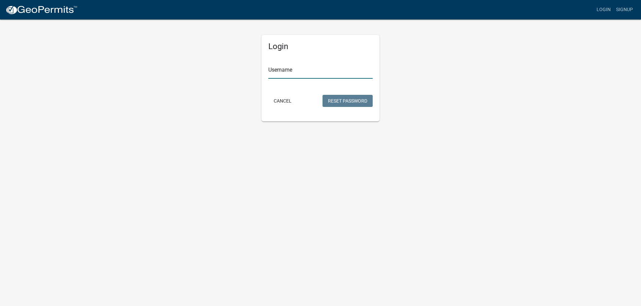
click at [294, 71] on input "Username" at bounding box center [320, 72] width 104 height 14
type input "vikkichadwick"
click at [284, 101] on button "Cancel" at bounding box center [282, 101] width 29 height 12
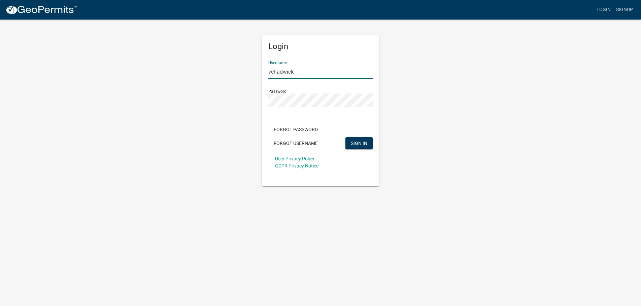
click at [271, 70] on input "vchadwick" at bounding box center [320, 72] width 104 height 14
click at [346, 137] on button "SIGN IN" at bounding box center [359, 143] width 27 height 12
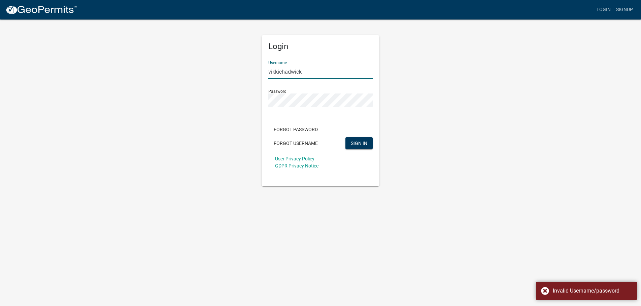
click at [315, 70] on input "vikkichadwick" at bounding box center [320, 72] width 104 height 14
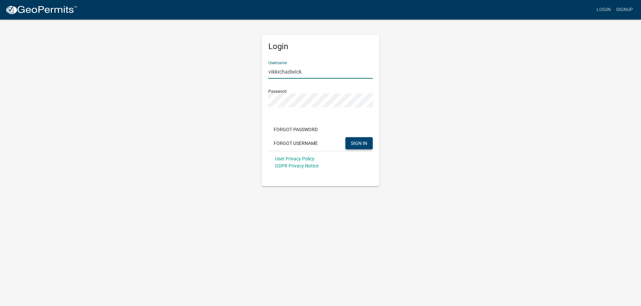
click at [357, 142] on span "SIGN IN" at bounding box center [359, 142] width 17 height 5
click at [346, 137] on button "SIGN IN" at bounding box center [359, 143] width 27 height 12
drag, startPoint x: 280, startPoint y: 69, endPoint x: 374, endPoint y: 66, distance: 94.0
click at [281, 69] on input "vikkichadwick" at bounding box center [320, 72] width 104 height 14
type input "vchadwick"
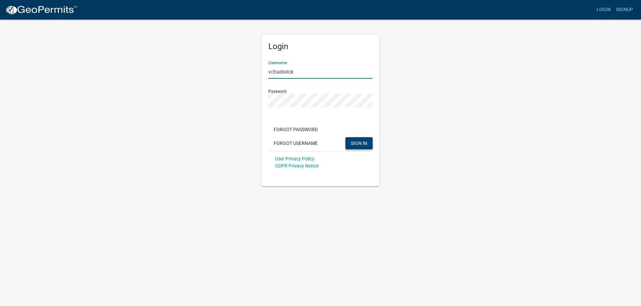
click at [346, 137] on button "SIGN IN" at bounding box center [359, 143] width 27 height 12
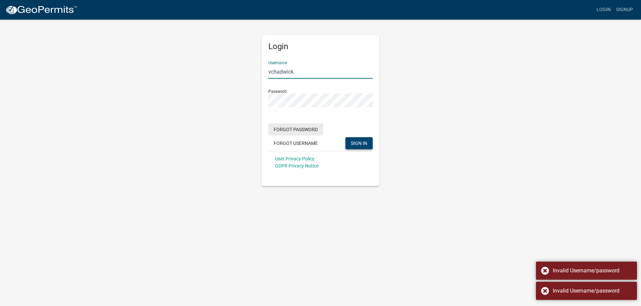
click at [294, 131] on button "Forgot Password" at bounding box center [295, 130] width 55 height 12
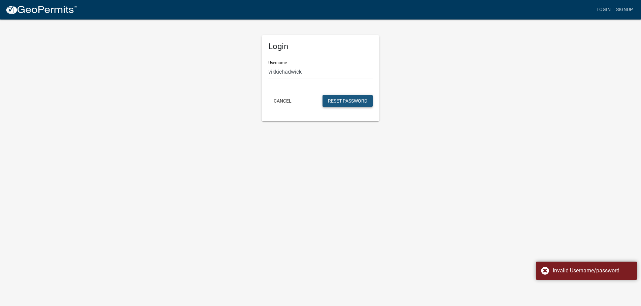
click at [343, 98] on button "Reset Password" at bounding box center [348, 101] width 50 height 12
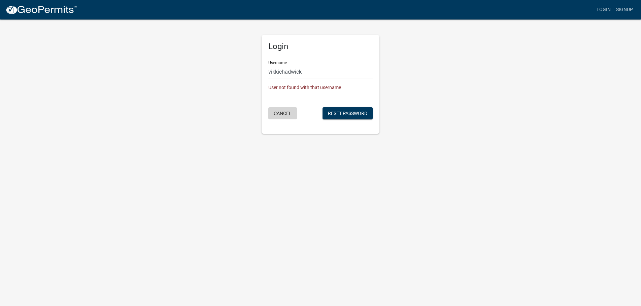
click at [280, 112] on button "Cancel" at bounding box center [282, 113] width 29 height 12
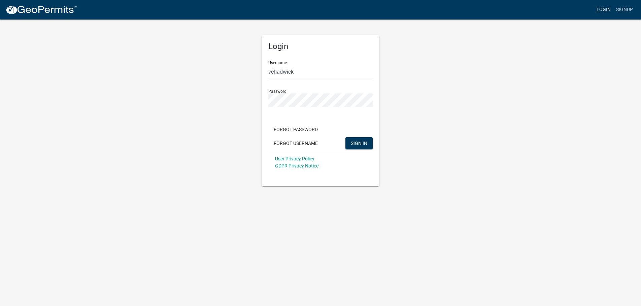
click at [604, 9] on link "Login" at bounding box center [604, 9] width 20 height 13
click at [292, 143] on button "Forgot Username" at bounding box center [295, 143] width 55 height 12
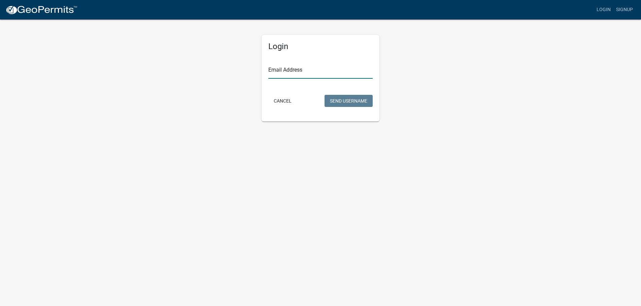
click at [307, 70] on input "Email Address" at bounding box center [320, 72] width 104 height 14
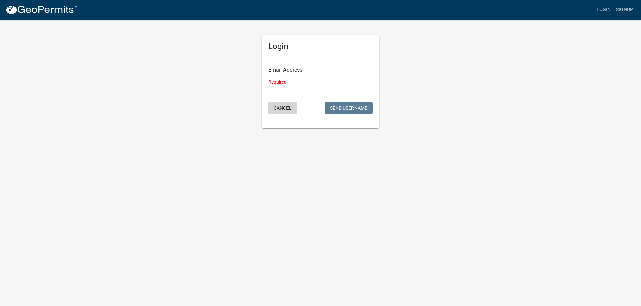
click at [282, 101] on form "Email Address Required Cancel Send Username" at bounding box center [320, 86] width 104 height 60
click at [603, 9] on link "Login" at bounding box center [604, 9] width 20 height 13
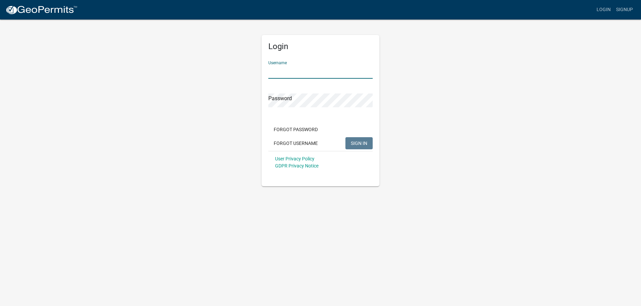
click at [282, 72] on input "Username" at bounding box center [320, 72] width 104 height 14
type input "VChadwick2"
click at [358, 143] on span "SIGN IN" at bounding box center [359, 142] width 17 height 5
